Goal: Find contact information: Find contact information

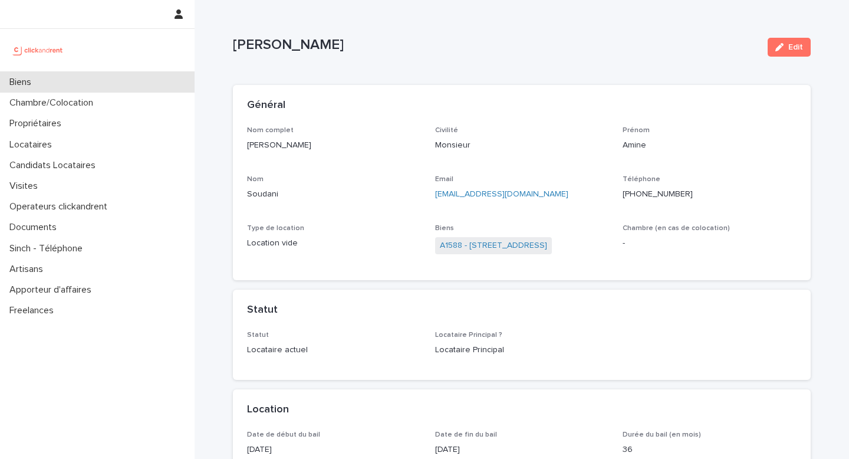
click at [39, 74] on div "Biens" at bounding box center [97, 82] width 195 height 21
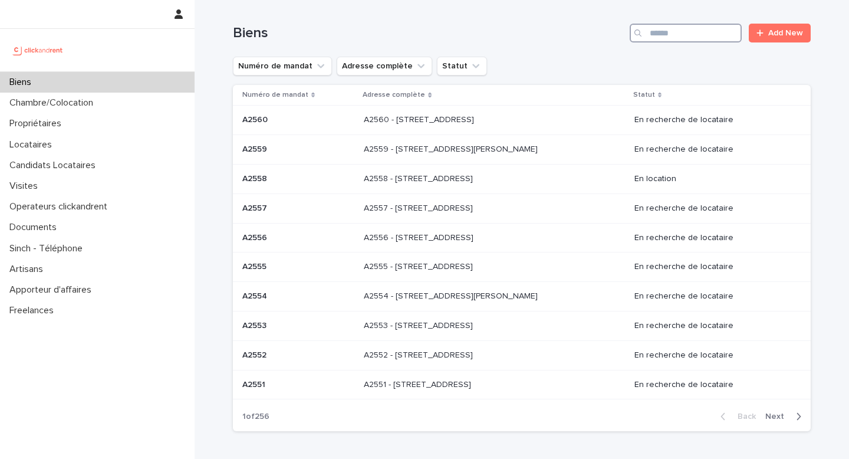
click at [683, 37] on input "Search" at bounding box center [686, 33] width 112 height 19
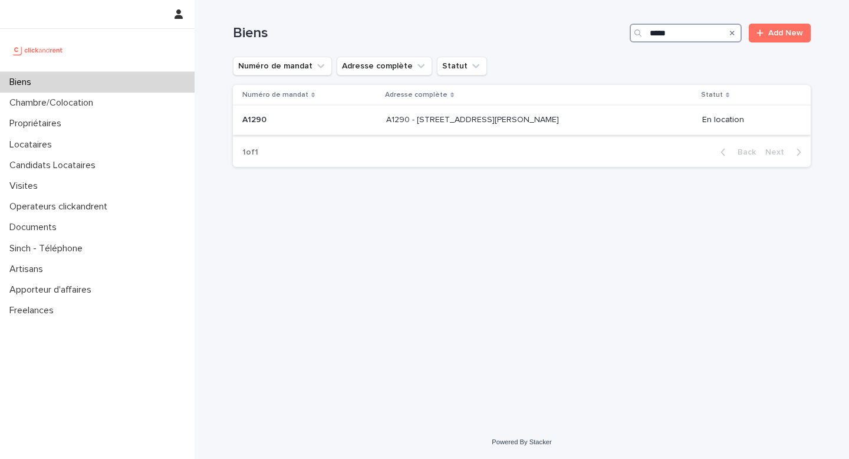
type input "*****"
click at [594, 133] on td "A1290 - [STREET_ADDRESS][GEOGRAPHIC_DATA][PERSON_NAME][STREET_ADDRESS][PERSON_N…" at bounding box center [540, 120] width 316 height 29
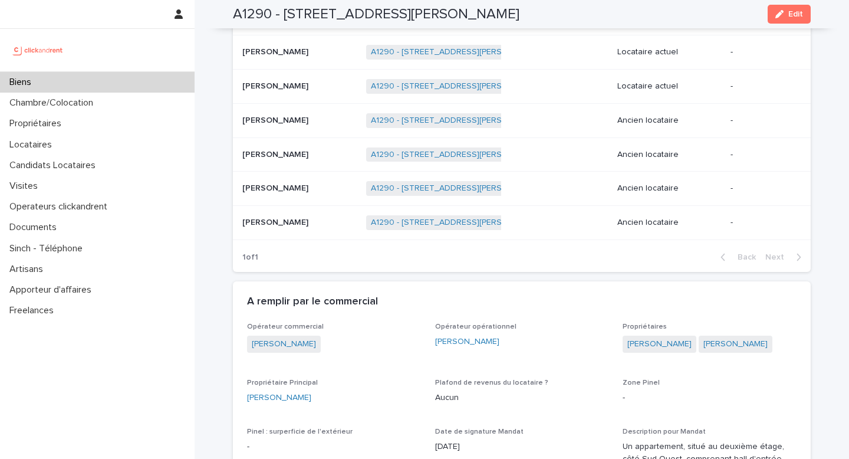
scroll to position [727, 0]
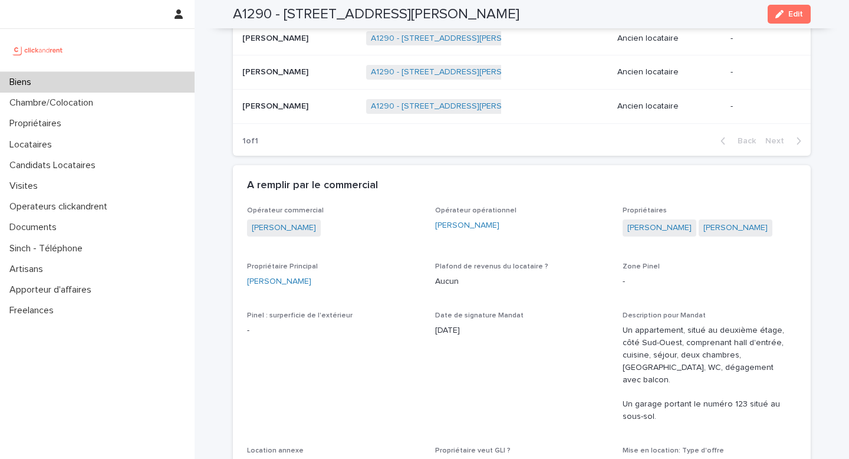
click at [328, 271] on p "Propriétaire Principal" at bounding box center [334, 266] width 174 height 8
click at [321, 285] on div "[PERSON_NAME]" at bounding box center [334, 281] width 174 height 12
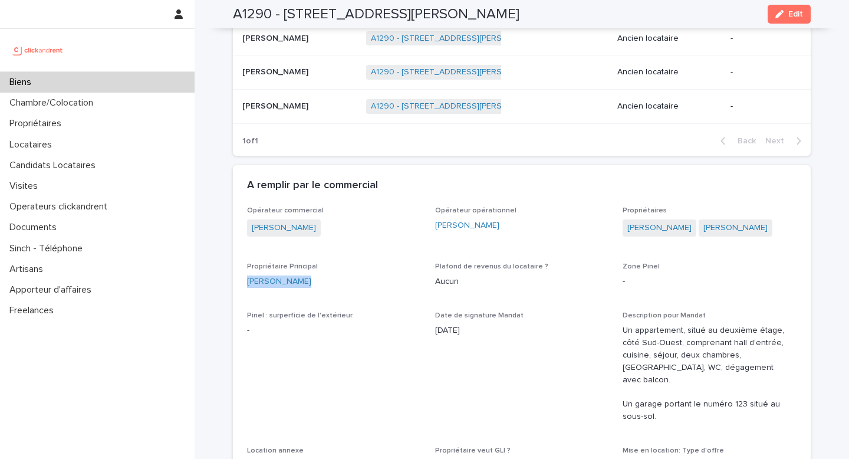
copy link "[PERSON_NAME]"
click at [254, 19] on h2 "A1290 - [STREET_ADDRESS][PERSON_NAME]" at bounding box center [376, 14] width 287 height 17
copy h2 "A1290"
click at [252, 247] on div "Opérateur commercial [PERSON_NAME]" at bounding box center [334, 227] width 174 height 42
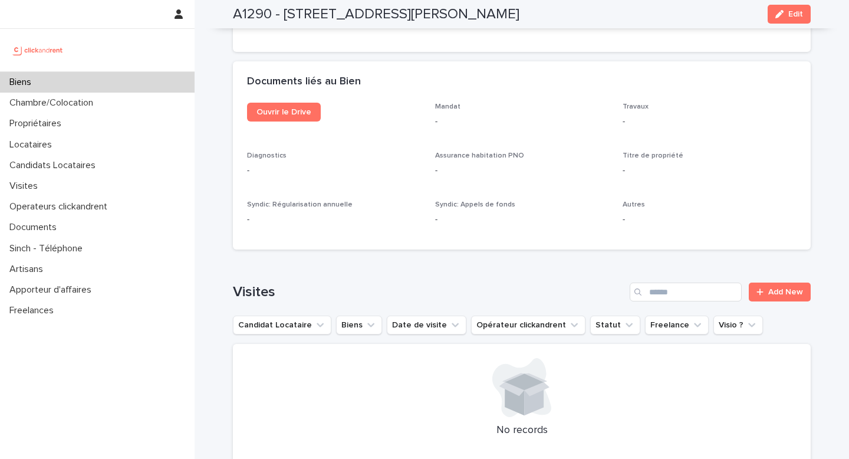
scroll to position [4338, 0]
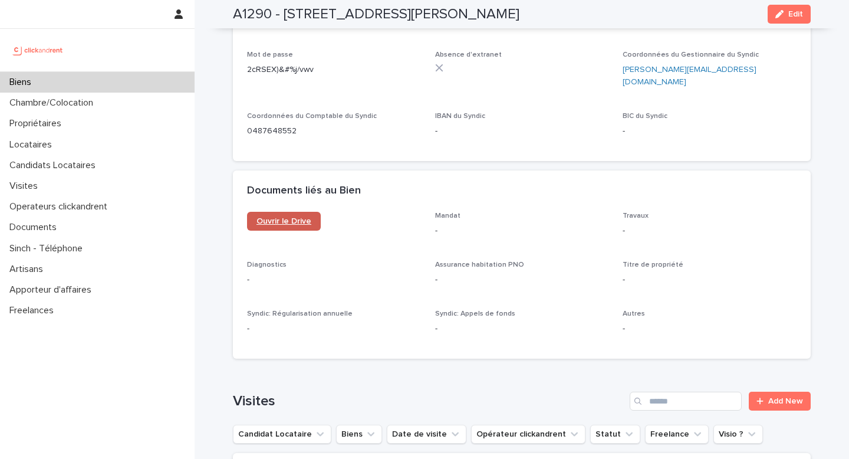
click at [300, 217] on span "Ouvrir le Drive" at bounding box center [284, 221] width 55 height 8
click at [149, 83] on div "Biens" at bounding box center [97, 82] width 195 height 21
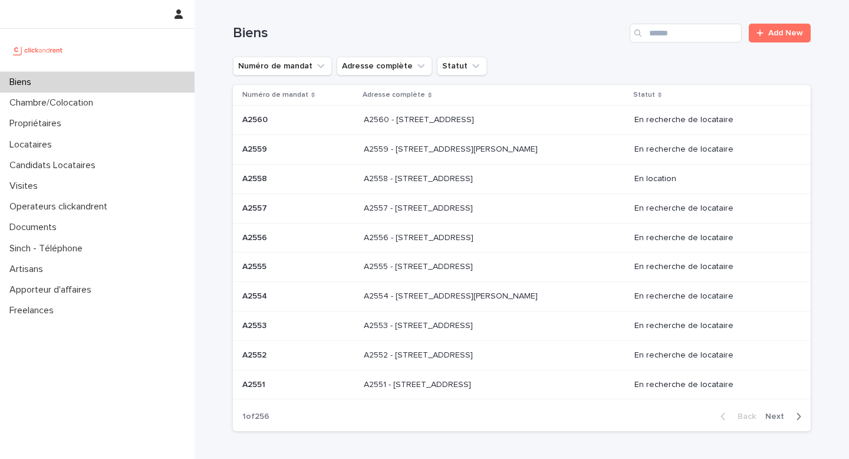
click at [149, 83] on div "Biens" at bounding box center [97, 82] width 195 height 21
click at [684, 33] on input "Search" at bounding box center [686, 33] width 112 height 19
paste input "*****"
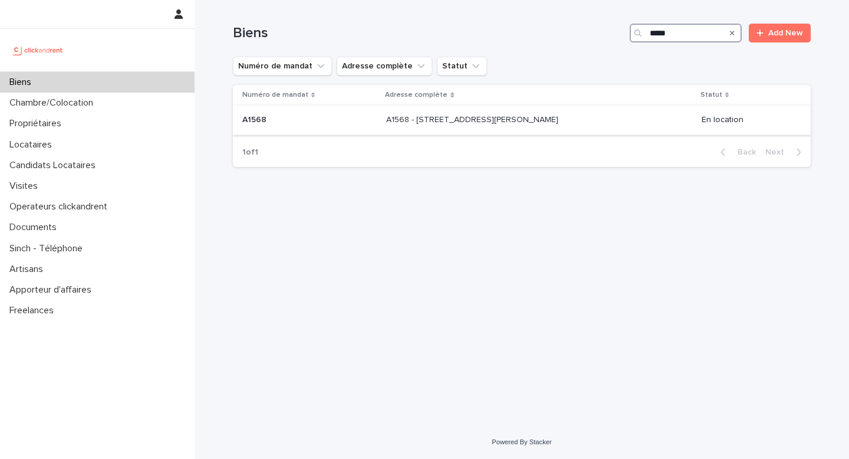
type input "*****"
click at [520, 121] on p "A1568 - [STREET_ADDRESS][PERSON_NAME]" at bounding box center [473, 119] width 175 height 12
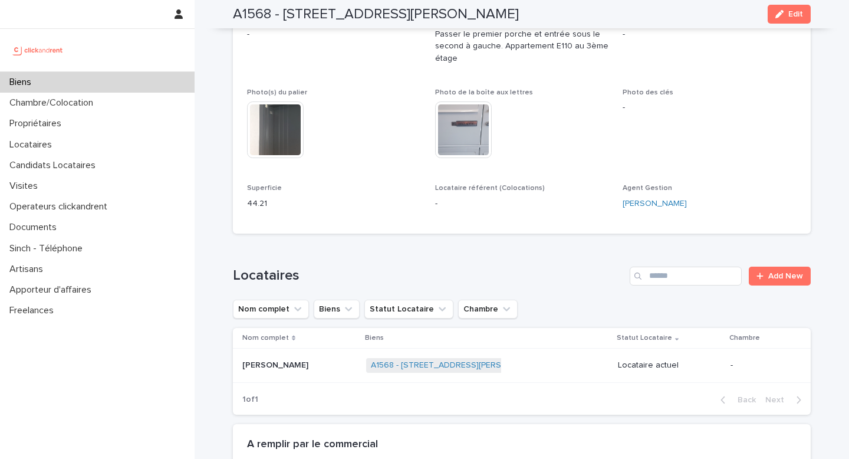
scroll to position [286, 0]
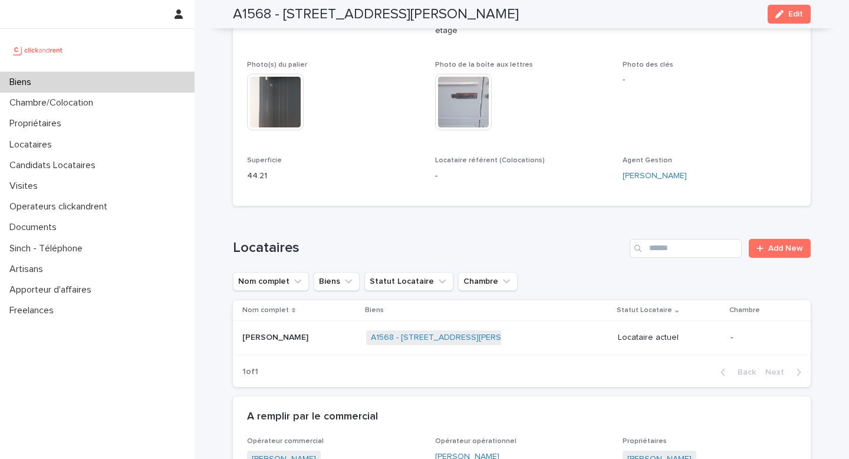
click at [314, 346] on div "[PERSON_NAME] [PERSON_NAME]" at bounding box center [299, 337] width 114 height 19
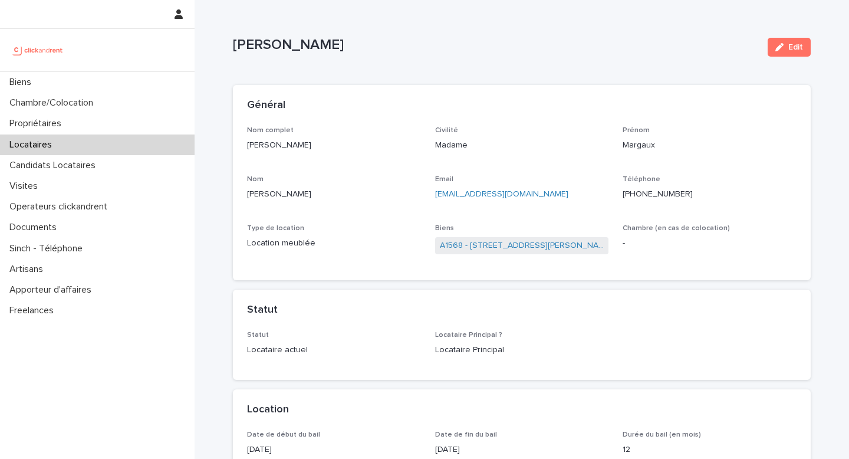
click at [282, 196] on p "[PERSON_NAME]" at bounding box center [334, 194] width 174 height 12
copy p "[PERSON_NAME]"
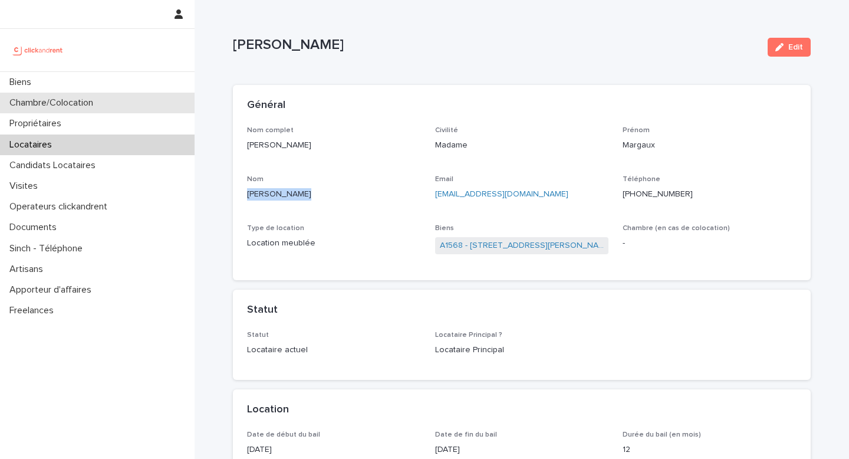
click at [103, 94] on div "Chambre/Colocation" at bounding box center [97, 103] width 195 height 21
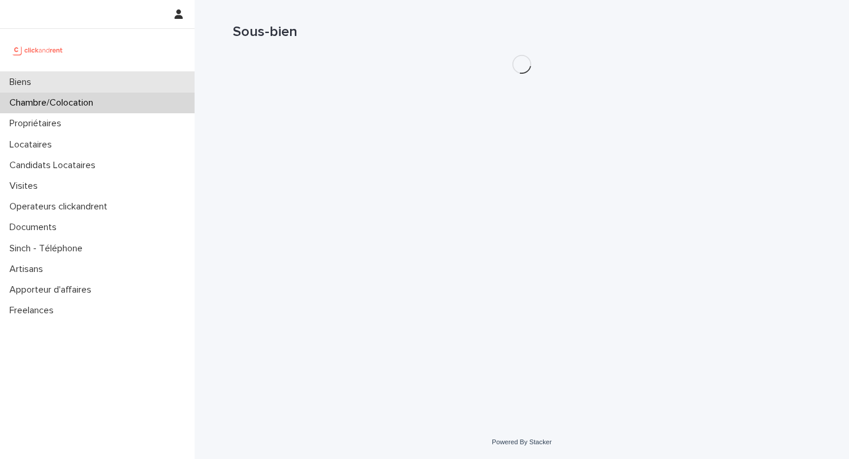
click at [107, 89] on div "Biens" at bounding box center [97, 82] width 195 height 21
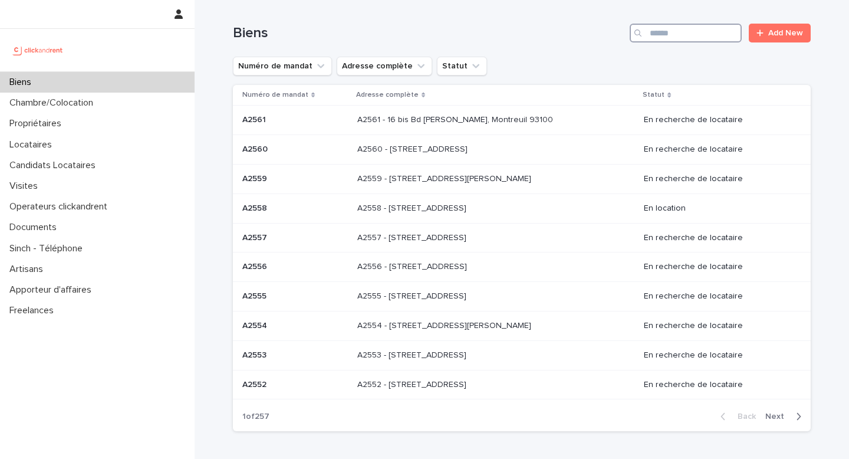
click at [668, 32] on input "Search" at bounding box center [686, 33] width 112 height 19
paste input "*****"
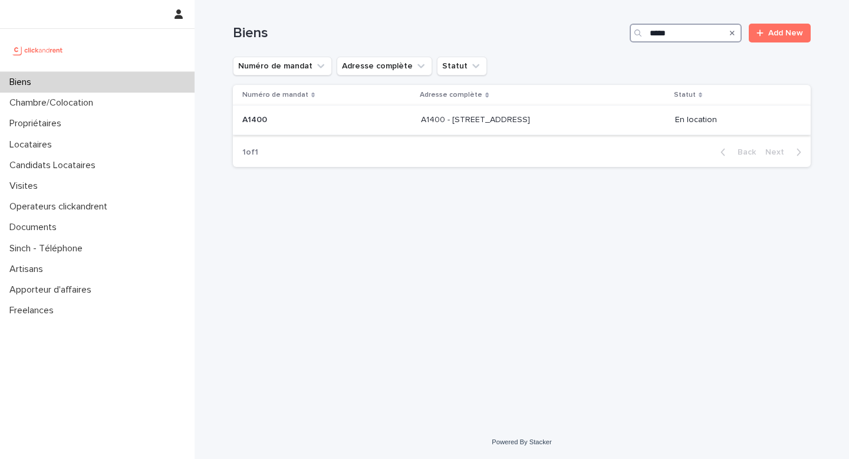
type input "*****"
click at [491, 120] on p "A1400 - [STREET_ADDRESS]" at bounding box center [476, 119] width 111 height 12
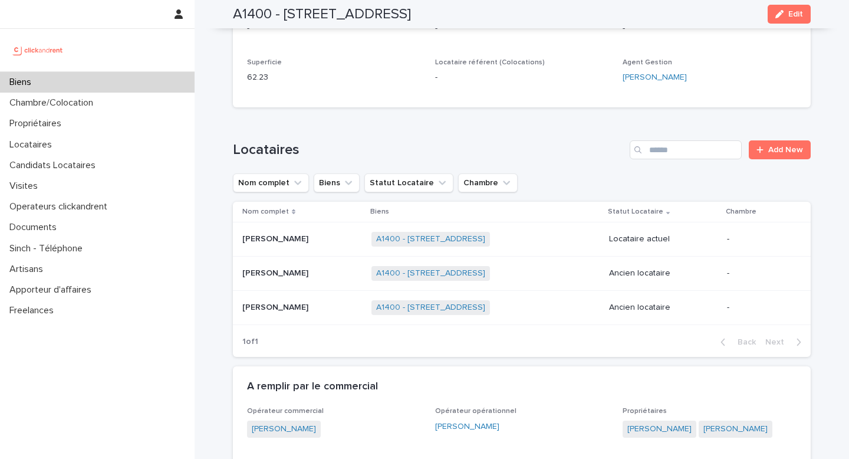
scroll to position [416, 0]
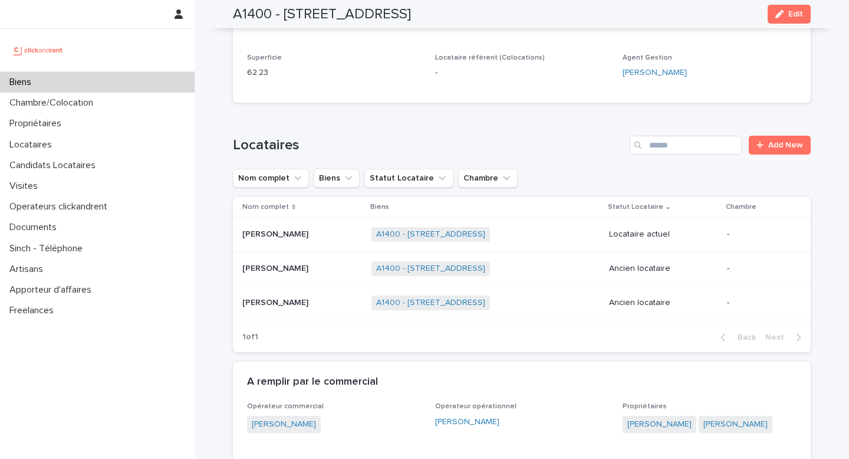
click at [551, 234] on div "A1400 - [STREET_ADDRESS] + 0" at bounding box center [486, 234] width 228 height 24
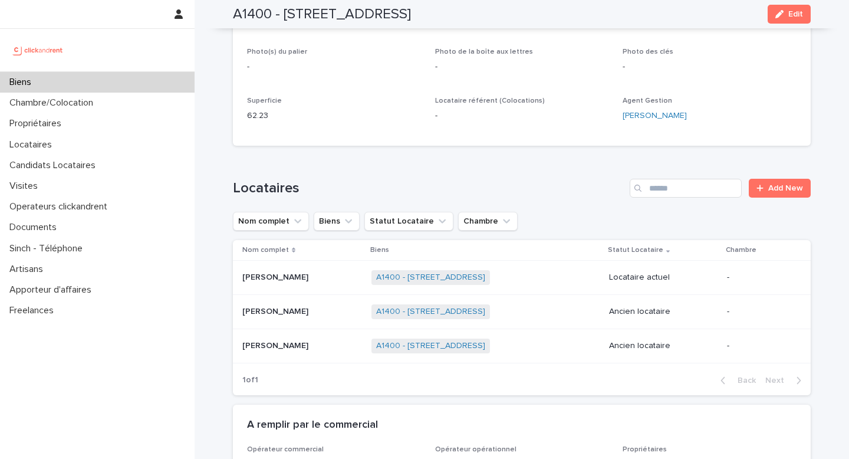
scroll to position [413, 0]
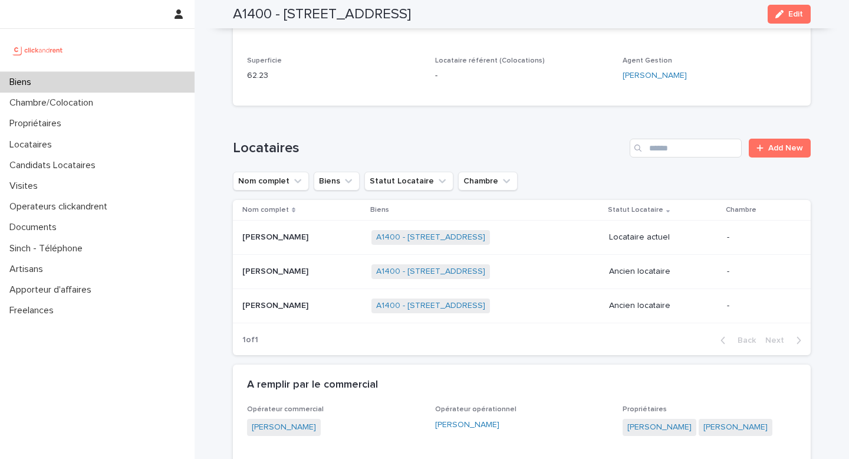
click at [533, 244] on div "A1400 - [STREET_ADDRESS] + 0" at bounding box center [486, 237] width 228 height 24
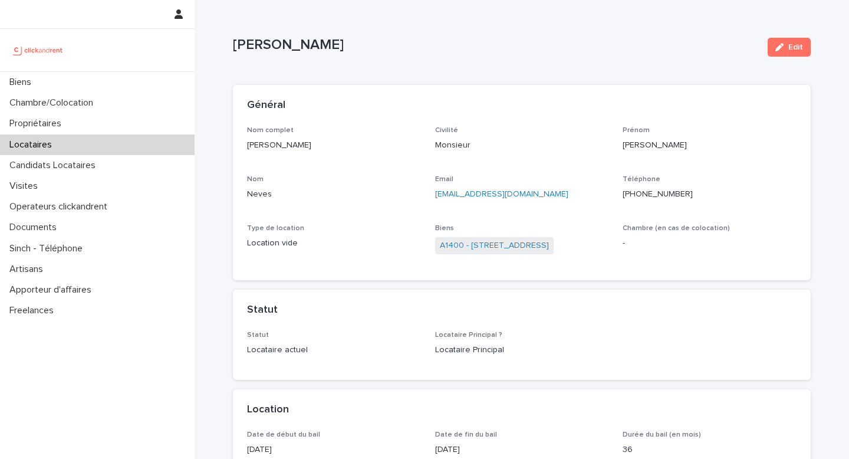
scroll to position [14, 0]
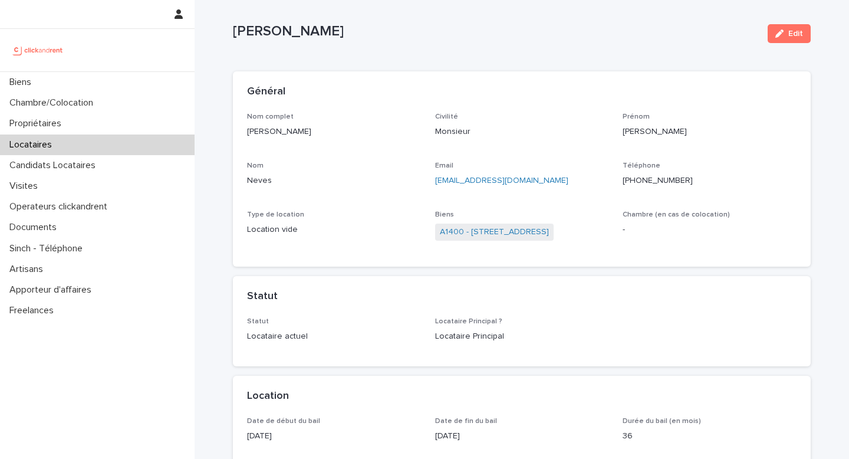
click at [294, 133] on p "[PERSON_NAME]" at bounding box center [334, 132] width 174 height 12
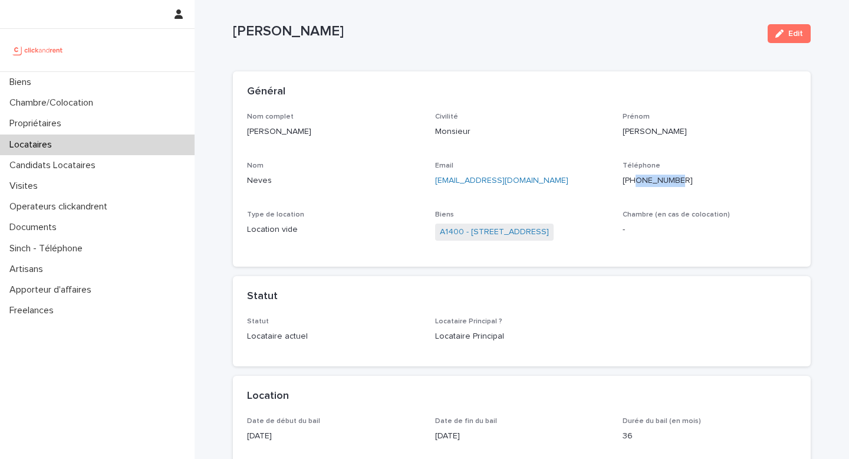
drag, startPoint x: 701, startPoint y: 186, endPoint x: 645, endPoint y: 180, distance: 55.7
click at [645, 180] on p "[PHONE_NUMBER]" at bounding box center [710, 181] width 174 height 12
copy ringoverc2c-number-84e06f14122c "749487965"
click at [541, 179] on p "[EMAIL_ADDRESS][DOMAIN_NAME]" at bounding box center [522, 181] width 174 height 12
click at [541, 178] on p "[EMAIL_ADDRESS][DOMAIN_NAME]" at bounding box center [522, 181] width 174 height 12
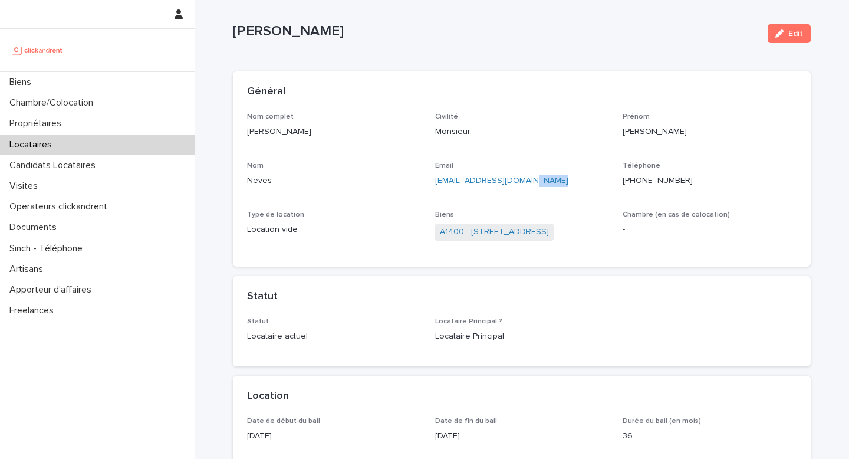
click at [541, 178] on p "[EMAIL_ADDRESS][DOMAIN_NAME]" at bounding box center [522, 181] width 174 height 12
click at [435, 211] on span "Biens" at bounding box center [444, 214] width 19 height 7
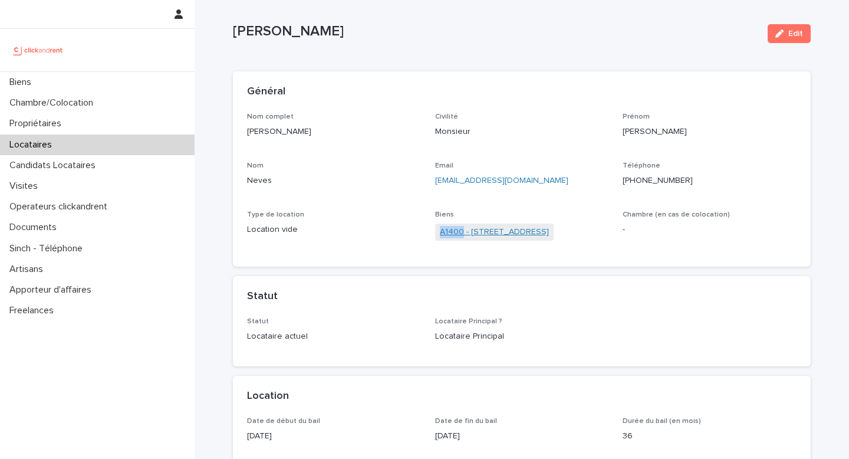
drag, startPoint x: 429, startPoint y: 233, endPoint x: 463, endPoint y: 232, distance: 33.6
click at [464, 232] on div "Nom complet [PERSON_NAME] Civilité Monsieur [PERSON_NAME] Neves Email [EMAIL_AD…" at bounding box center [522, 183] width 550 height 140
copy link "A1400"
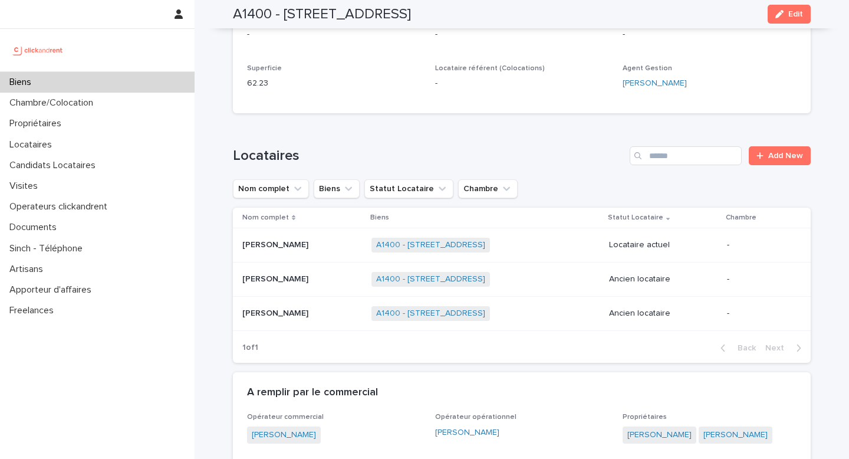
scroll to position [412, 0]
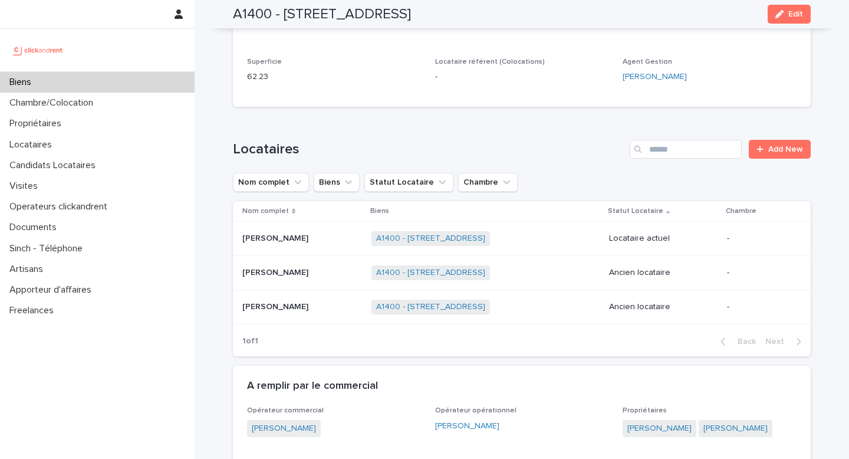
click at [120, 77] on div "Biens" at bounding box center [97, 82] width 195 height 21
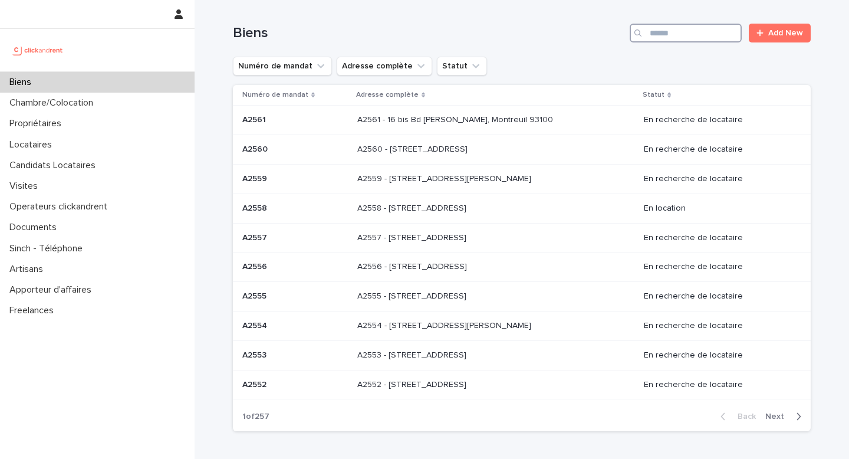
click at [693, 34] on input "Search" at bounding box center [686, 33] width 112 height 19
paste input "*****"
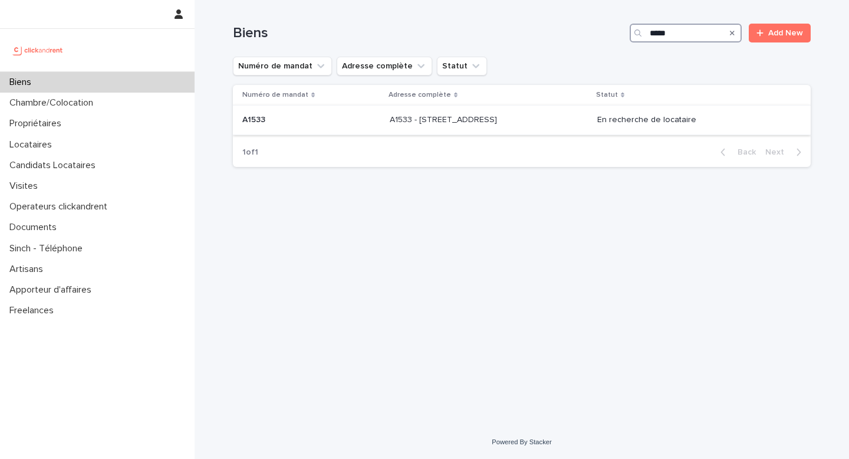
type input "*****"
click at [500, 117] on p "A1533 - [STREET_ADDRESS]" at bounding box center [445, 119] width 110 height 12
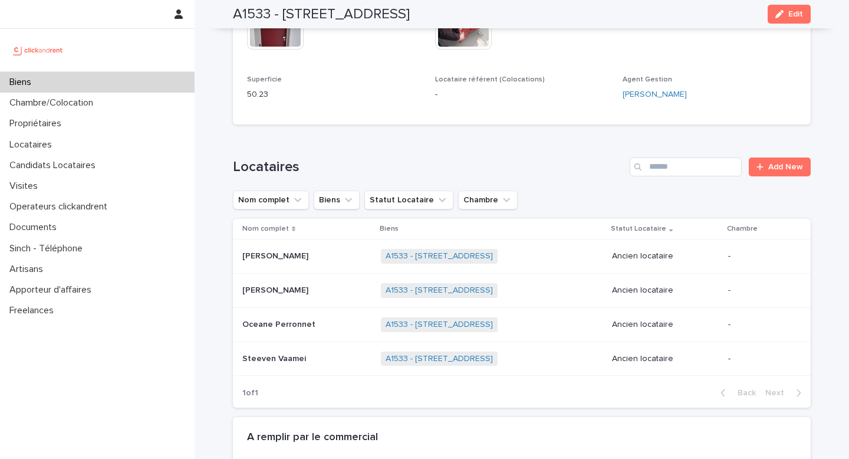
scroll to position [409, 0]
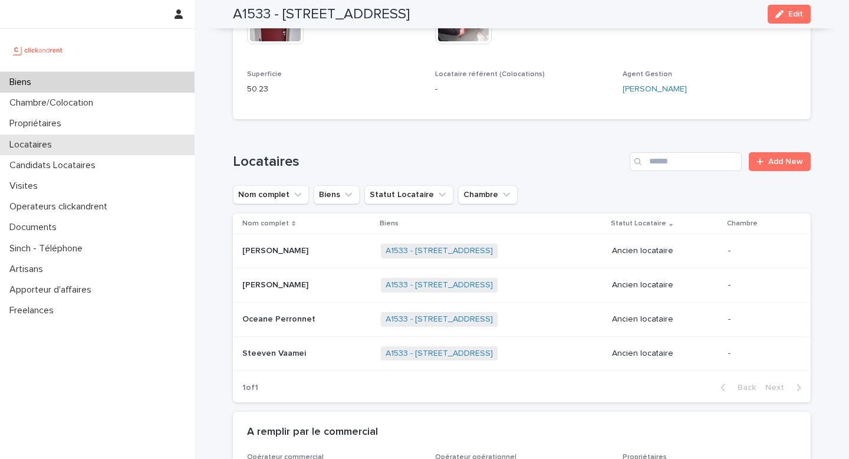
click at [42, 148] on p "Locataires" at bounding box center [33, 144] width 57 height 11
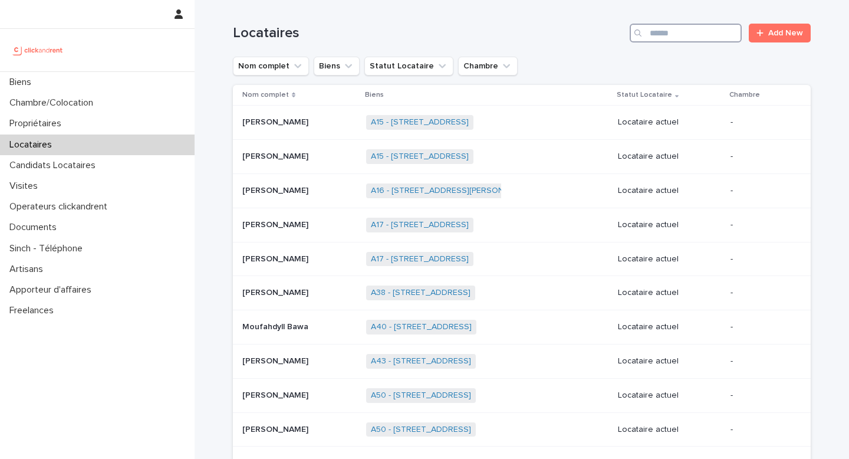
click at [698, 27] on input "Search" at bounding box center [686, 33] width 112 height 19
paste input "**********"
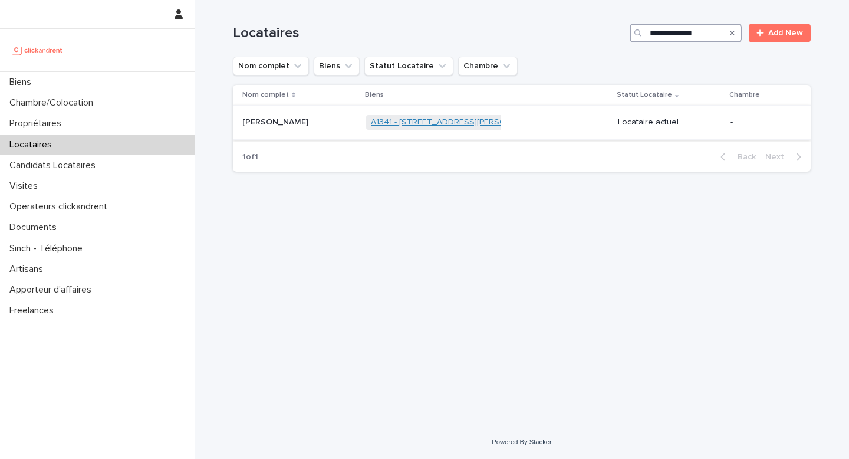
type input "**********"
click at [465, 125] on link "A1341 - [STREET_ADDRESS][PERSON_NAME]" at bounding box center [456, 122] width 170 height 10
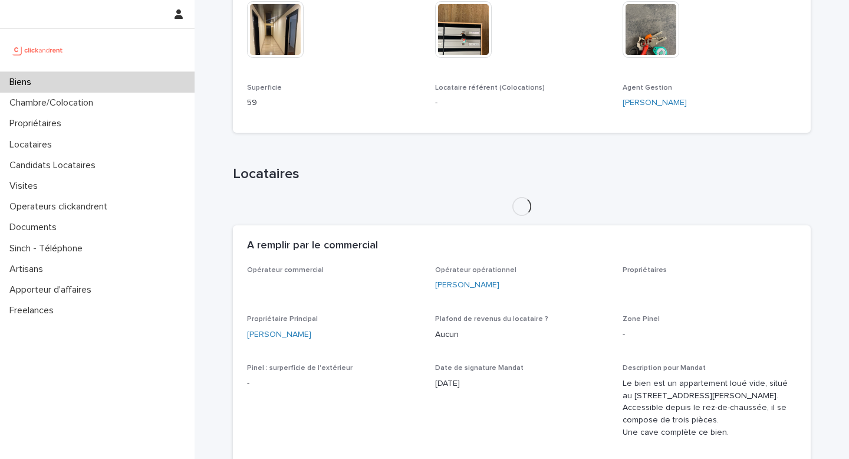
scroll to position [412, 0]
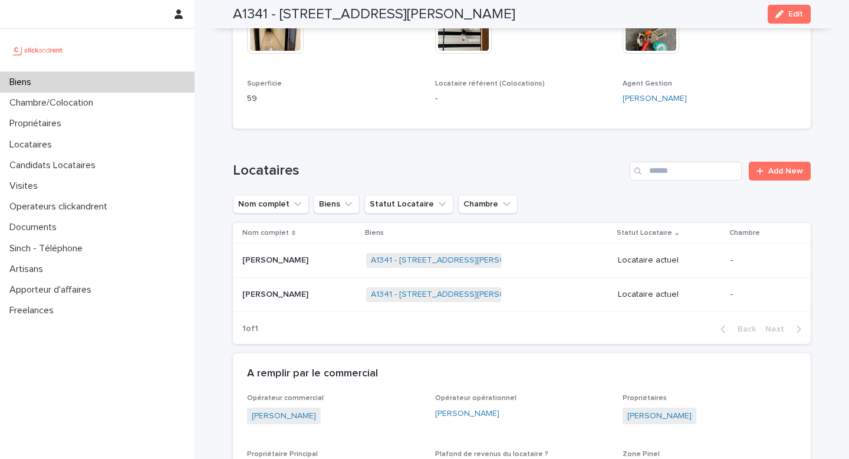
click at [313, 295] on p at bounding box center [299, 295] width 114 height 10
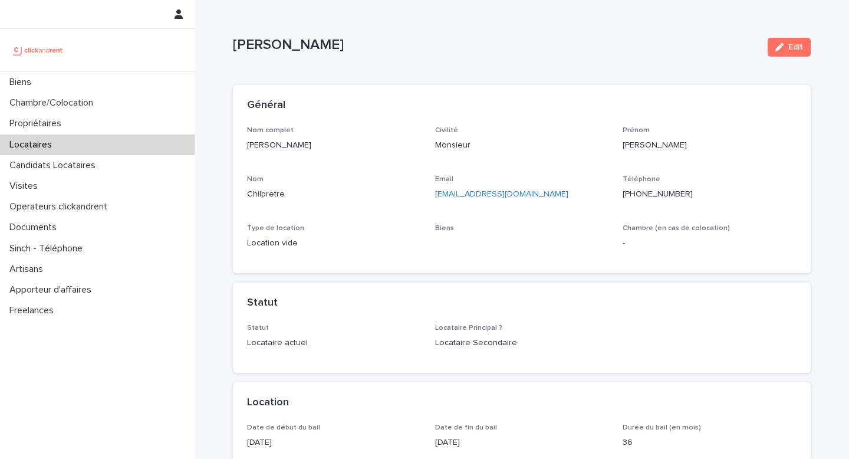
click at [525, 188] on p "[EMAIL_ADDRESS][DOMAIN_NAME]" at bounding box center [522, 194] width 174 height 12
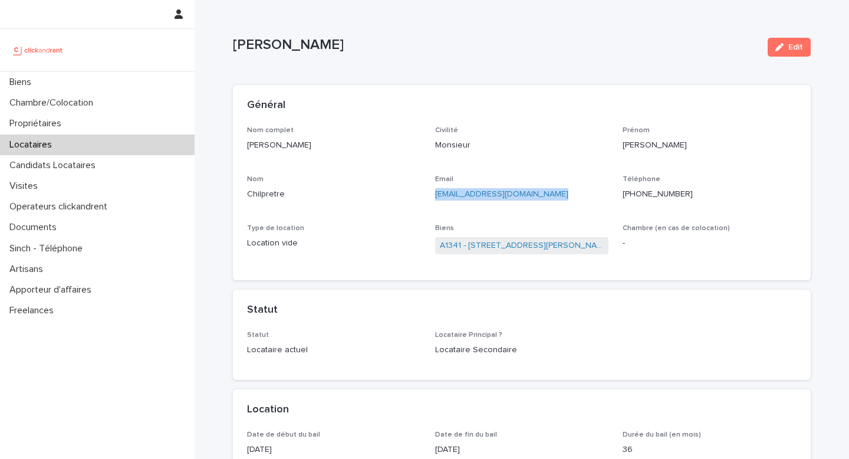
click at [525, 188] on p "[EMAIL_ADDRESS][DOMAIN_NAME]" at bounding box center [522, 194] width 174 height 12
copy link "[EMAIL_ADDRESS][DOMAIN_NAME]"
